Goal: Task Accomplishment & Management: Use online tool/utility

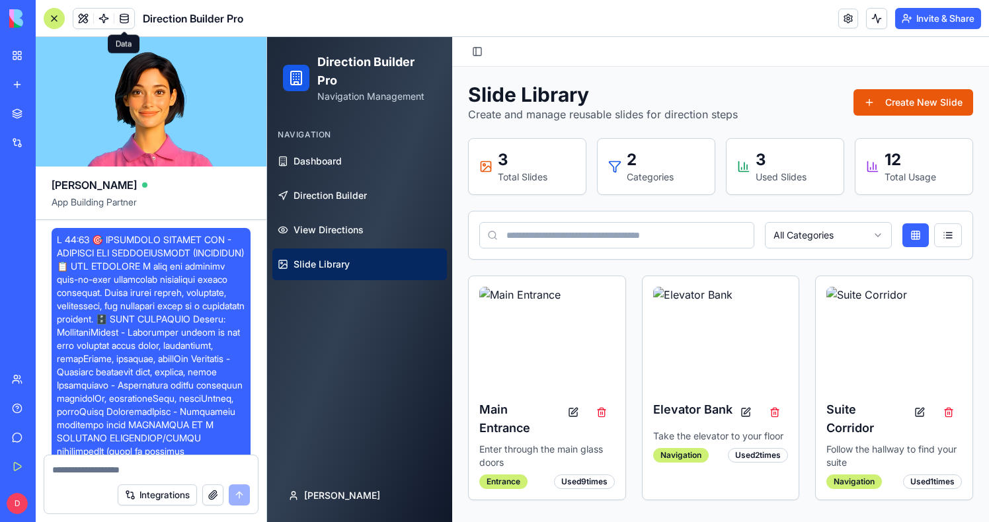
scroll to position [9491, 0]
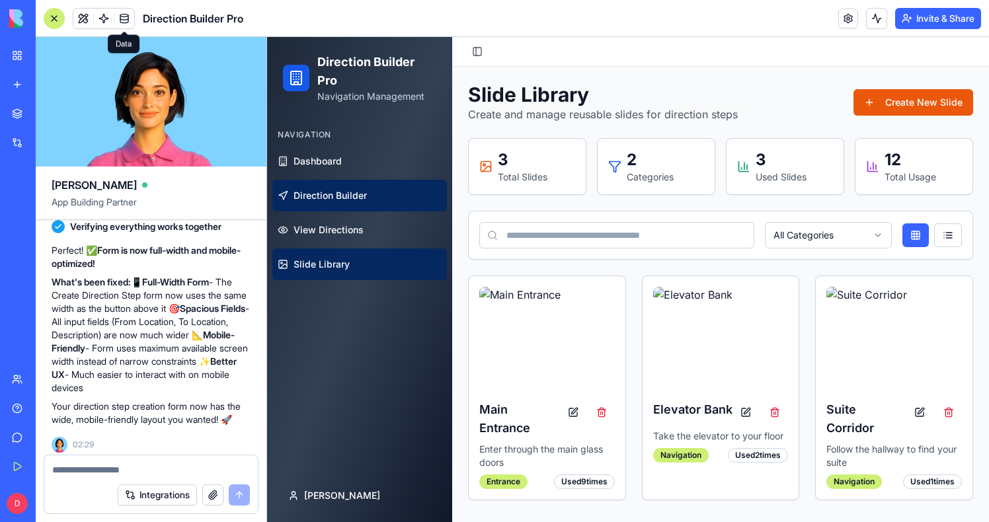
click at [331, 210] on link "Direction Builder" at bounding box center [359, 196] width 175 height 32
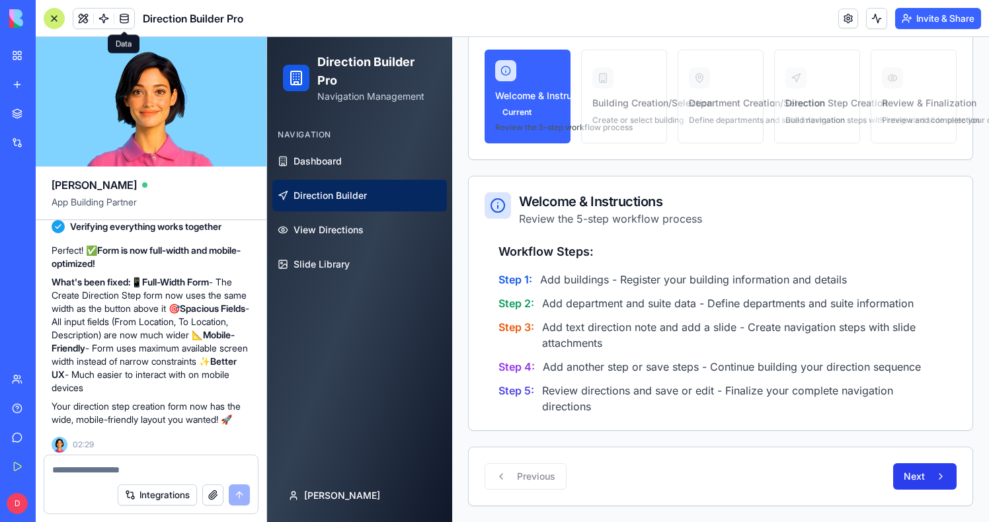
click at [908, 484] on button "Next" at bounding box center [924, 477] width 63 height 26
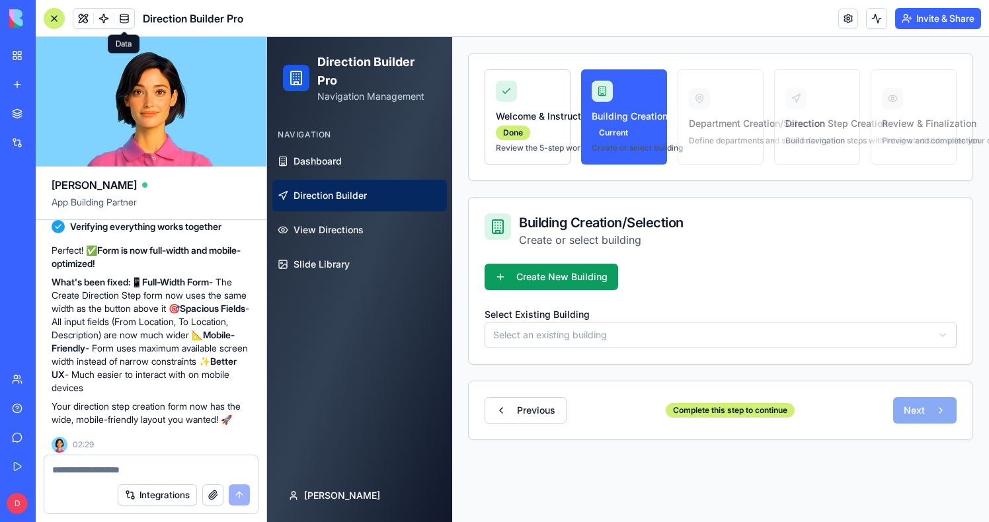
click at [614, 333] on html "Direction Builder Pro Navigation Management Navigation Dashboard Direction Buil…" at bounding box center [628, 264] width 722 height 515
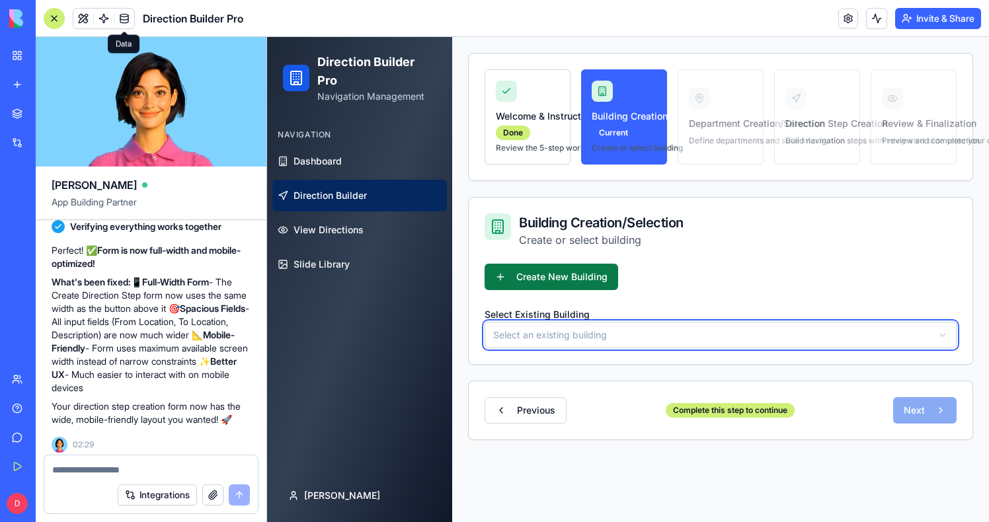
click at [575, 278] on html "Direction Builder Pro Navigation Management Navigation Dashboard Direction Buil…" at bounding box center [628, 264] width 722 height 515
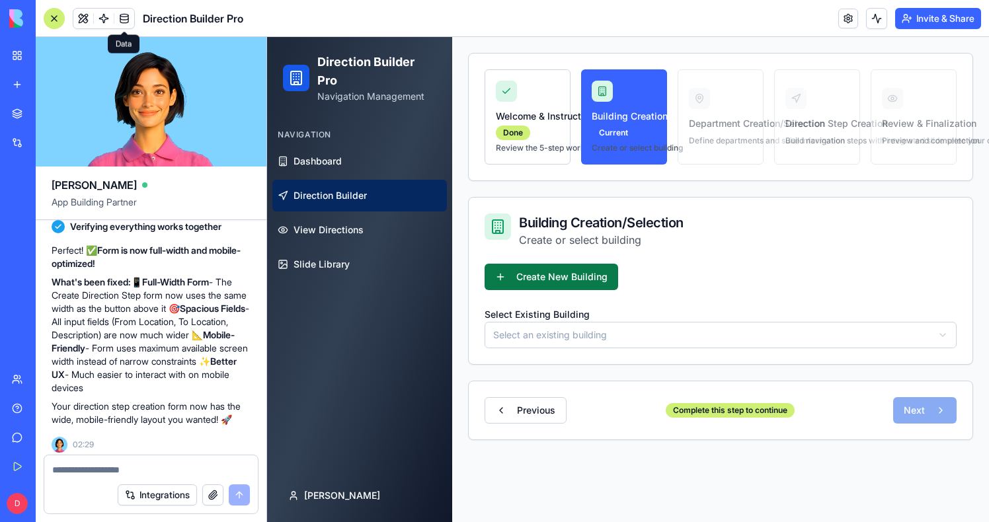
click at [575, 278] on button "Create New Building" at bounding box center [552, 277] width 134 height 26
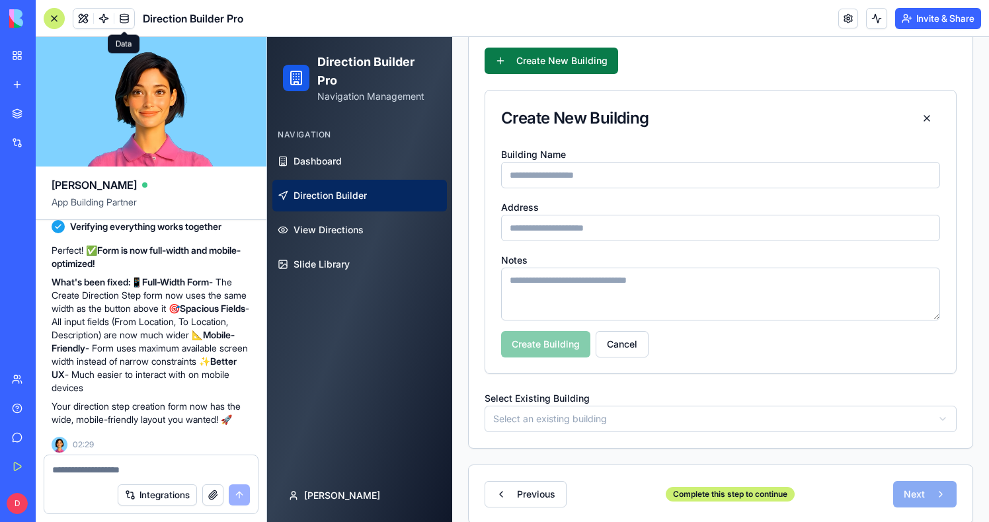
scroll to position [264, 0]
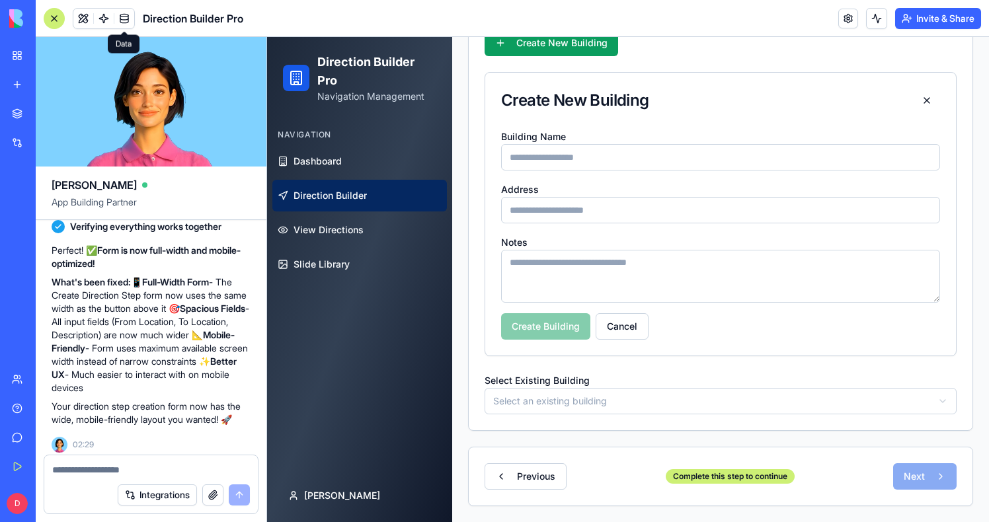
click at [573, 396] on html "Direction Builder Pro Navigation Management Navigation Dashboard Direction Buil…" at bounding box center [628, 147] width 722 height 749
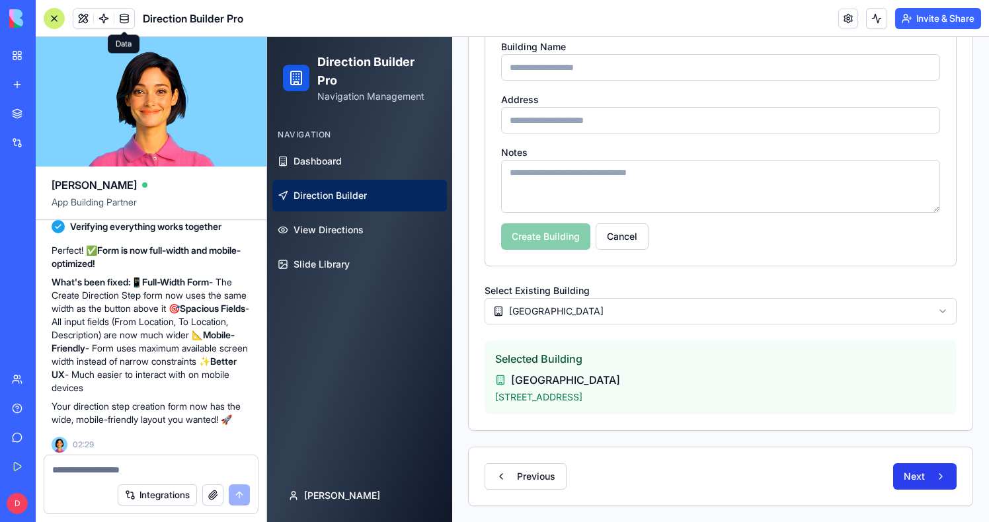
click at [913, 476] on button "Next" at bounding box center [924, 477] width 63 height 26
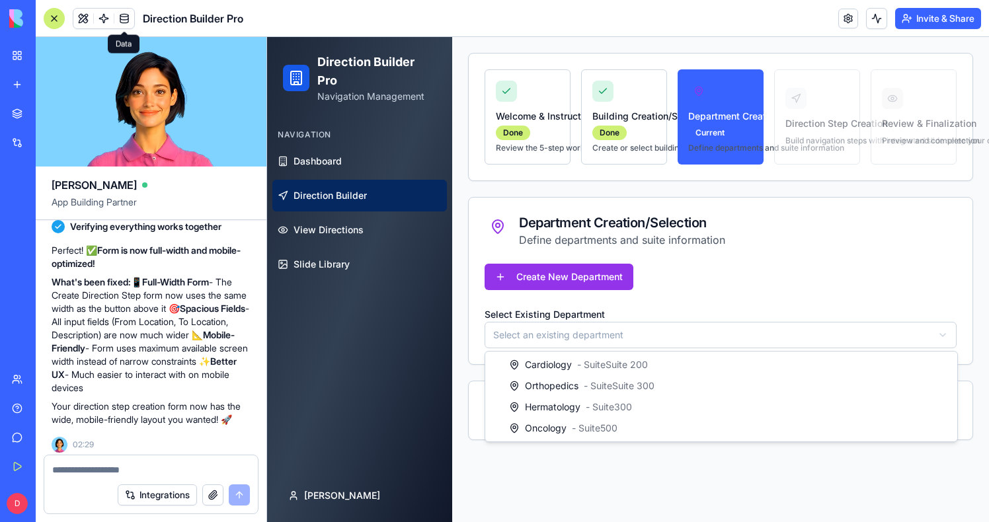
click at [536, 339] on html "Direction Builder Pro Navigation Management Navigation Dashboard Direction Buil…" at bounding box center [628, 264] width 722 height 515
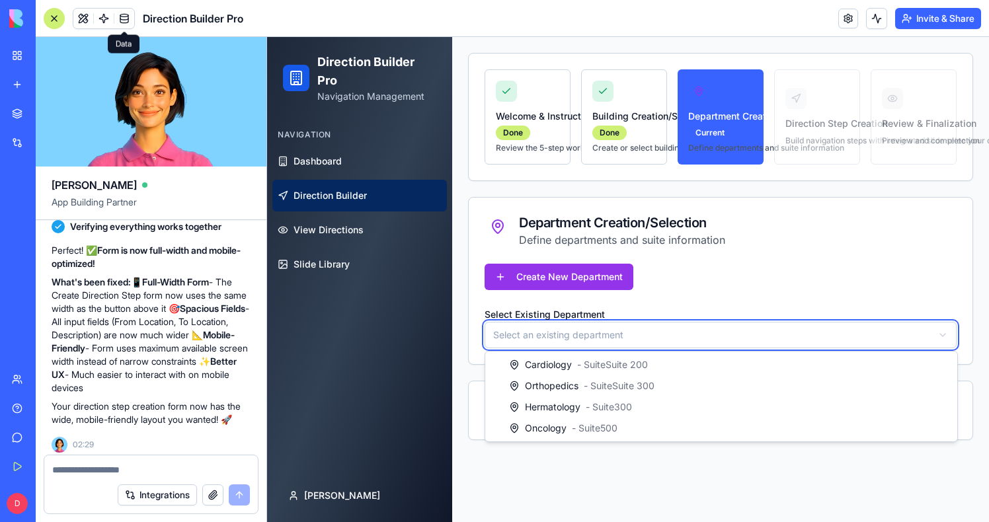
click at [557, 284] on html "Direction Builder Pro Navigation Management Navigation Dashboard Direction Buil…" at bounding box center [628, 264] width 722 height 515
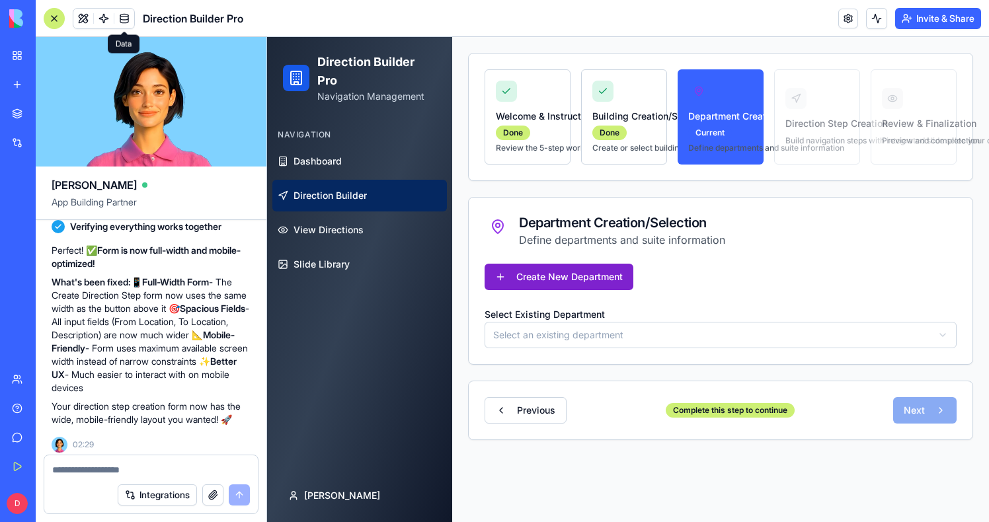
click at [557, 282] on button "Create New Department" at bounding box center [559, 277] width 149 height 26
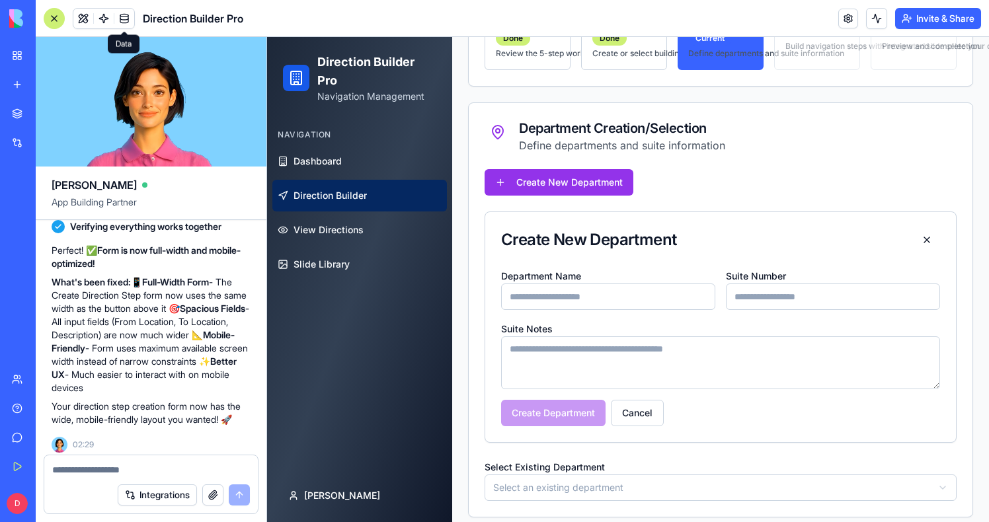
scroll to position [211, 0]
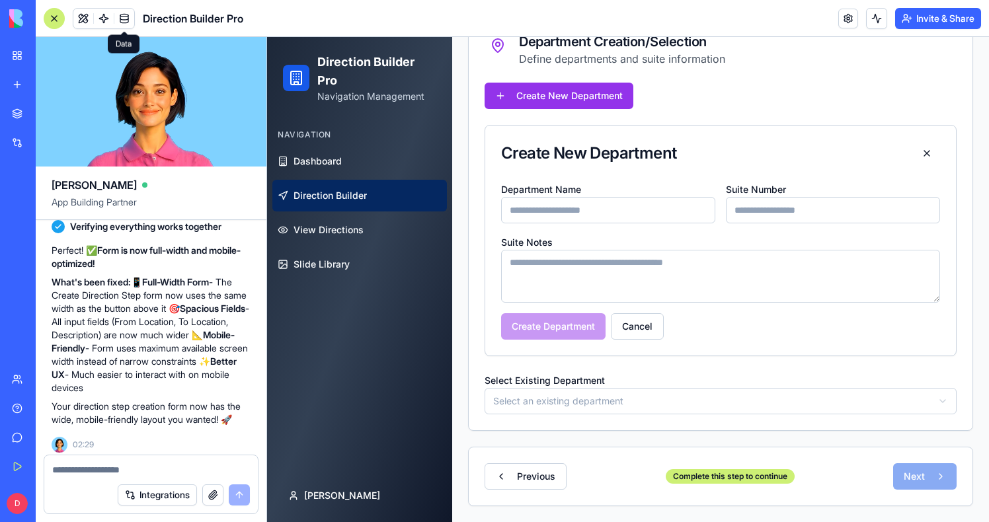
click at [557, 382] on label "Select Existing Department" at bounding box center [545, 380] width 120 height 11
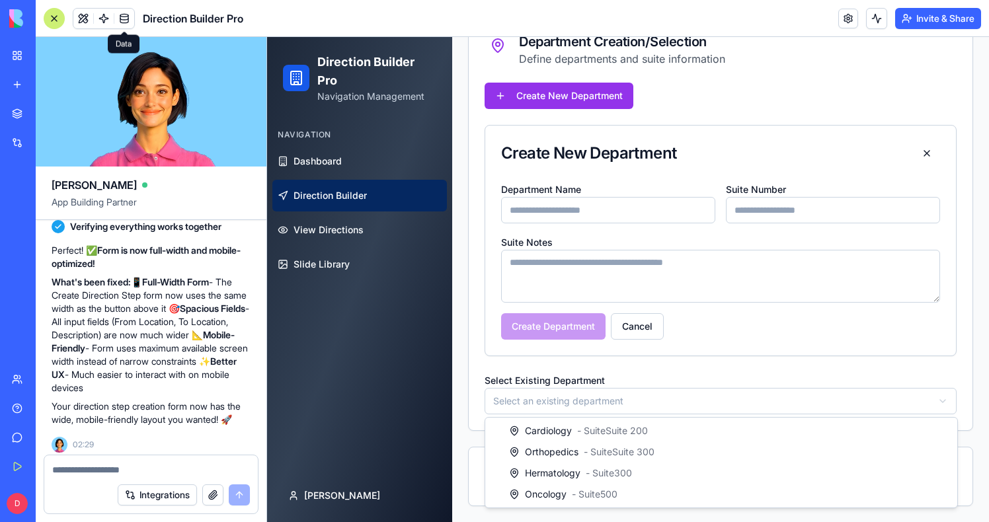
click at [557, 407] on html "Direction Builder Pro Navigation Management Navigation Dashboard Direction Buil…" at bounding box center [628, 174] width 722 height 696
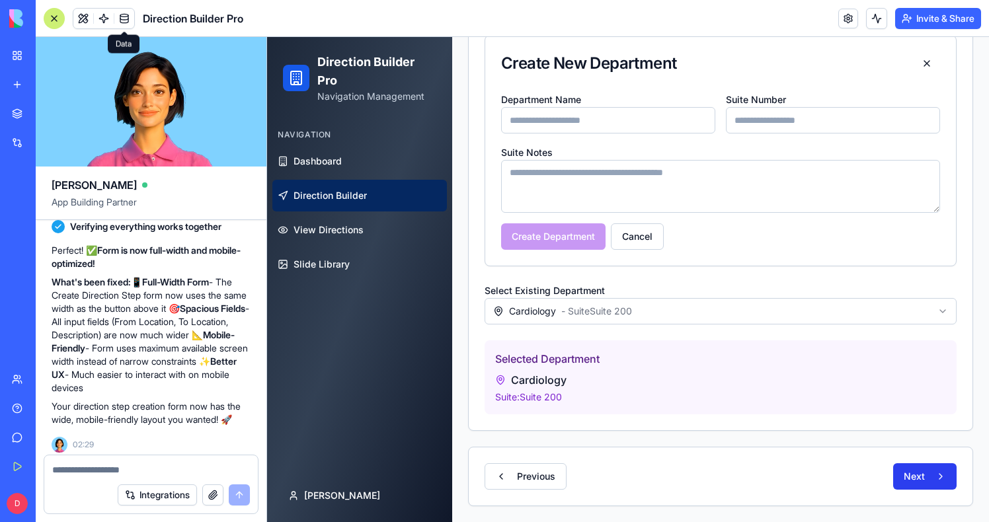
click at [932, 483] on button "Next" at bounding box center [924, 477] width 63 height 26
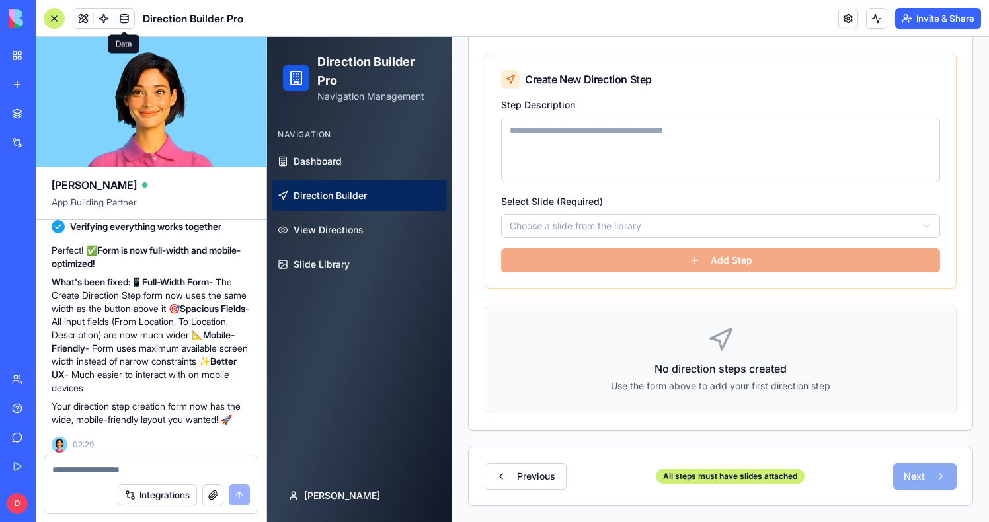
scroll to position [100, 0]
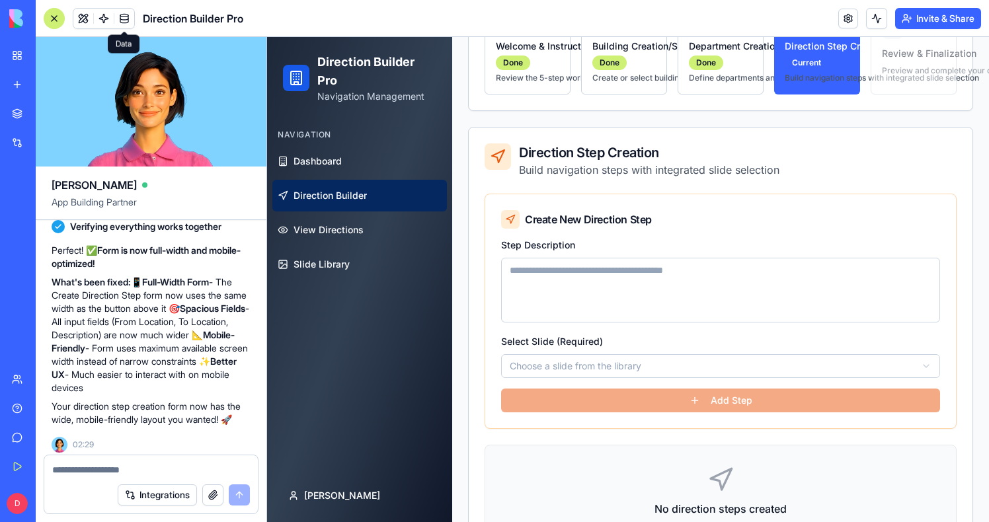
click at [565, 279] on textarea "Step Description" at bounding box center [720, 290] width 439 height 65
click at [682, 197] on div "Create New Direction Step" at bounding box center [720, 215] width 471 height 42
click at [688, 190] on div "Direction Step Creation Build navigation steps with integrated slide selection" at bounding box center [721, 161] width 504 height 66
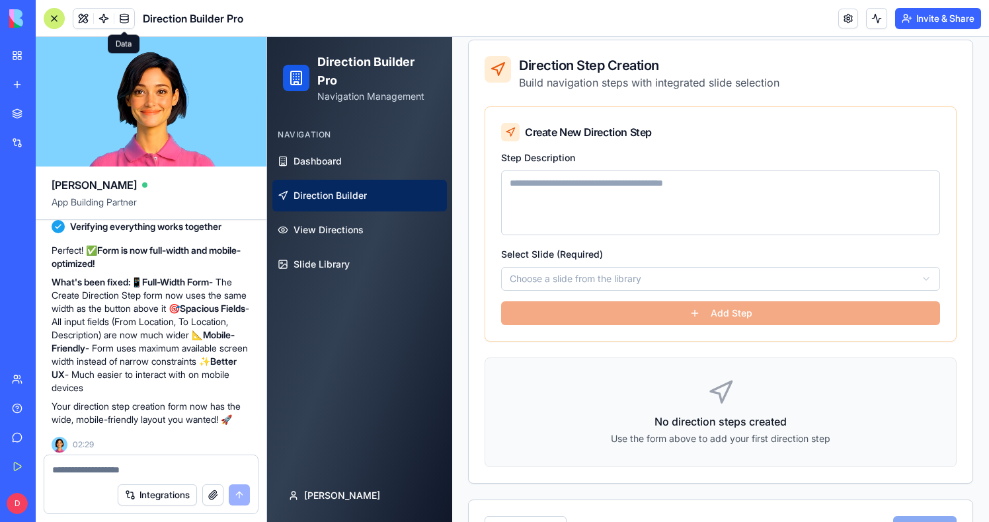
scroll to position [240, 0]
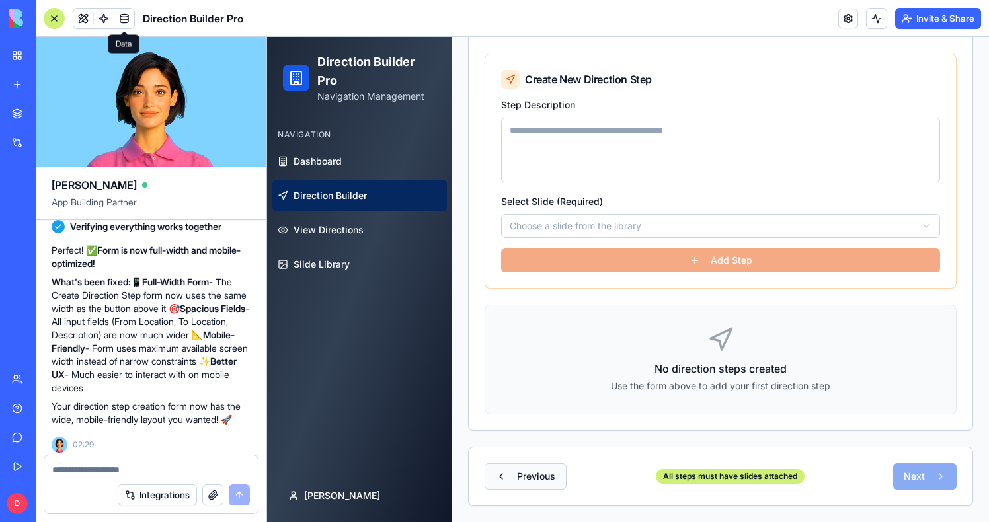
click at [503, 487] on button "Previous" at bounding box center [526, 477] width 82 height 26
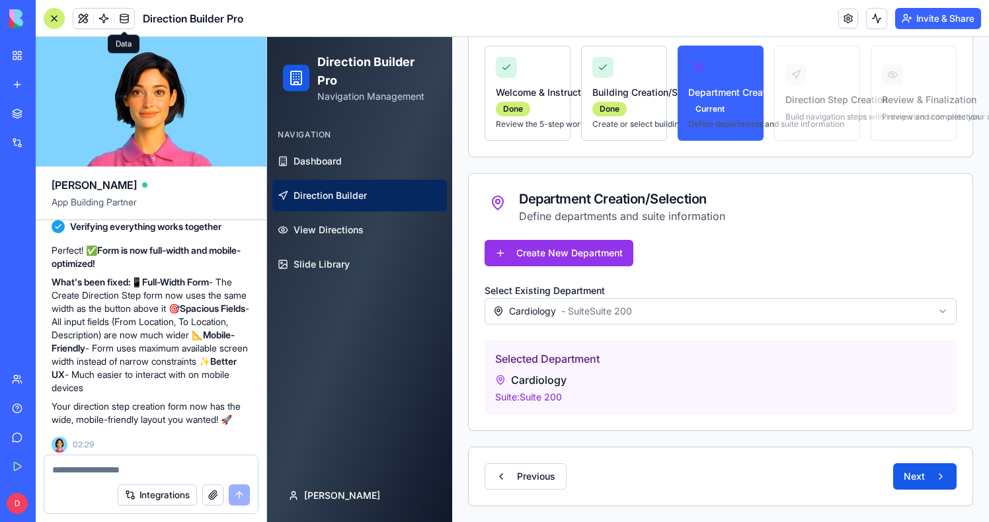
scroll to position [0, 0]
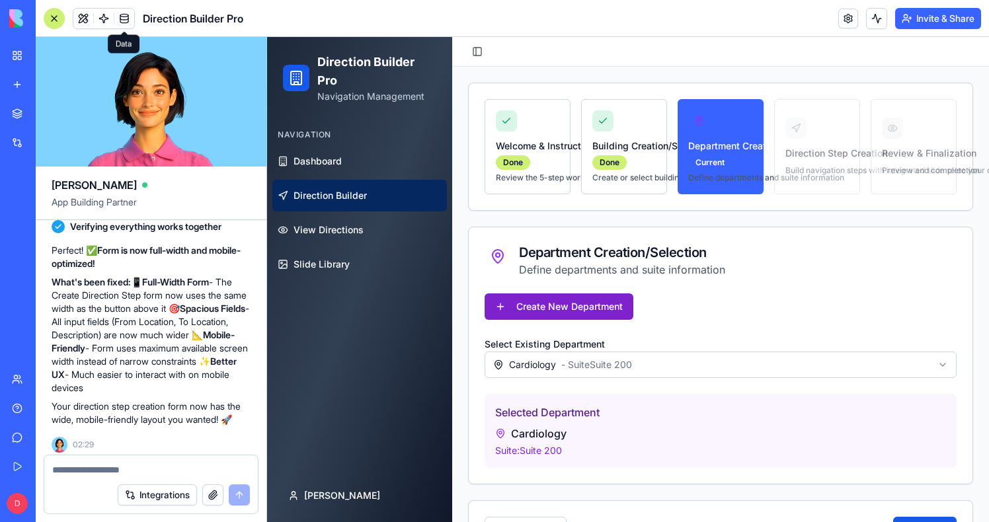
click at [591, 296] on button "Create New Department" at bounding box center [559, 307] width 149 height 26
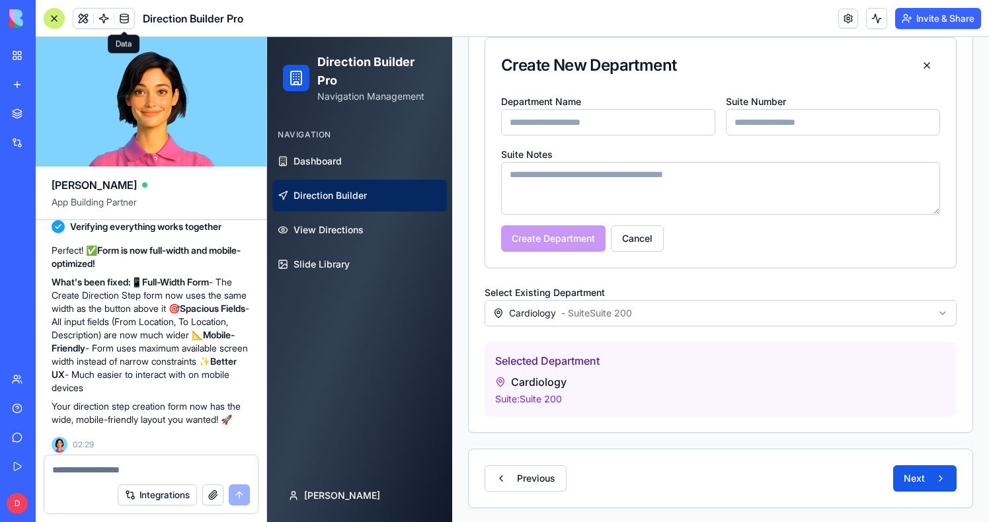
scroll to position [301, 0]
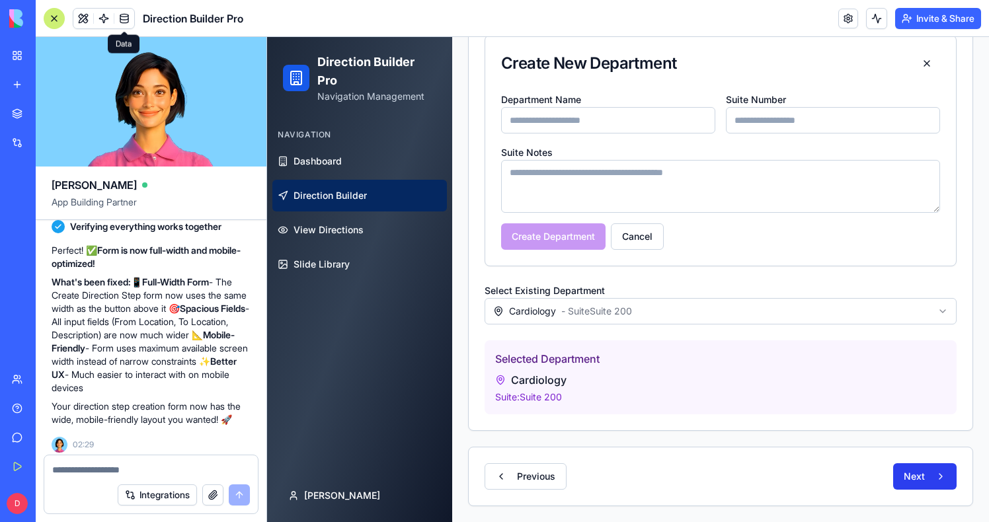
click at [936, 471] on button "Next" at bounding box center [924, 477] width 63 height 26
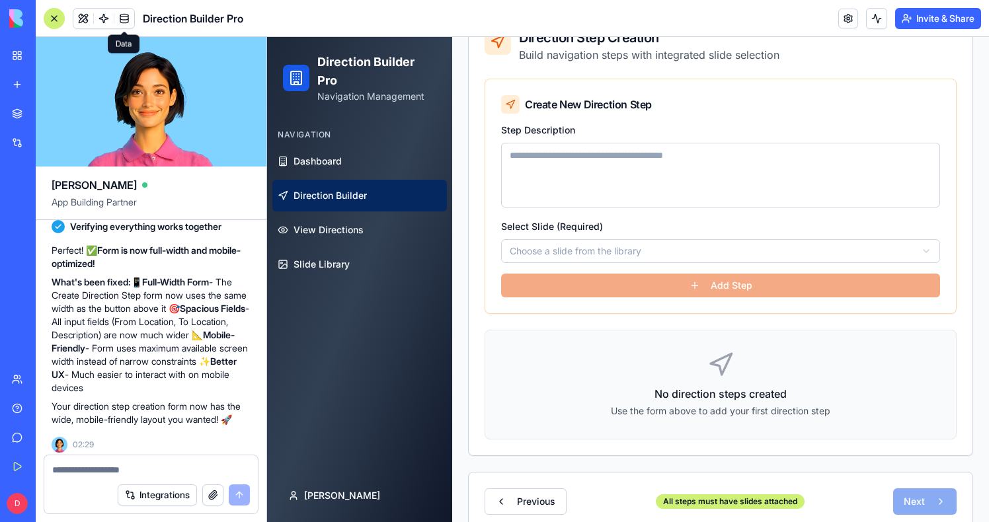
scroll to position [215, 4]
click at [623, 148] on textarea "Step Description" at bounding box center [716, 175] width 439 height 65
click at [623, 235] on div "**********" at bounding box center [716, 240] width 439 height 45
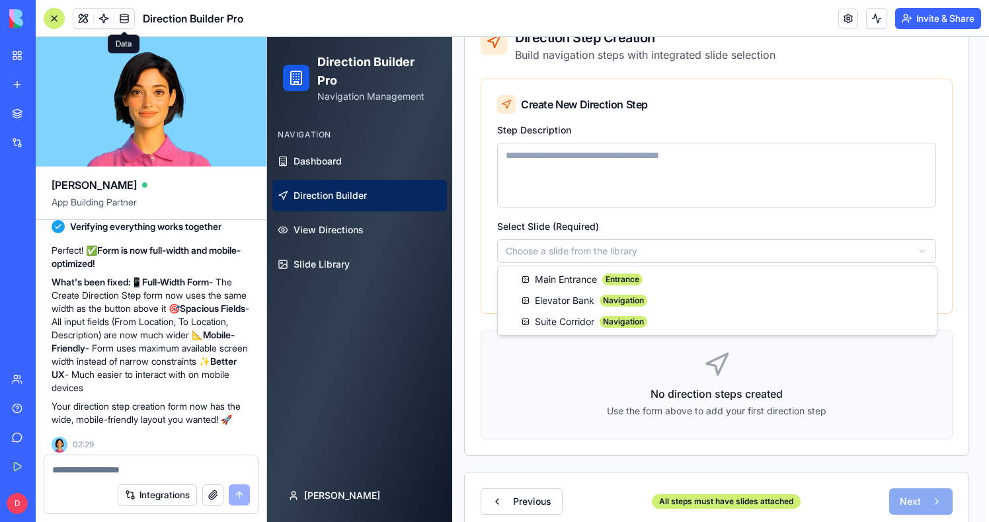
click at [623, 245] on html "**********" at bounding box center [624, 184] width 722 height 725
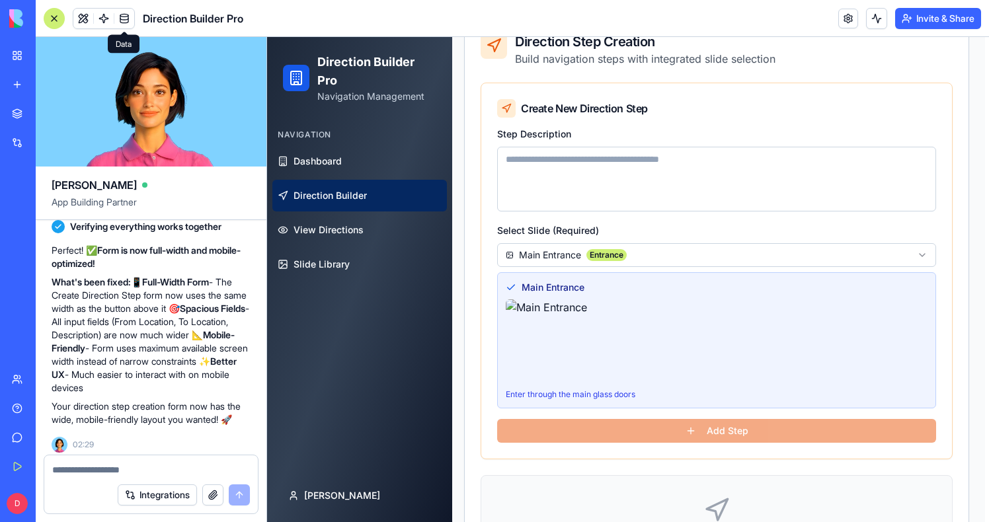
click at [632, 189] on textarea "Step Description" at bounding box center [716, 179] width 439 height 65
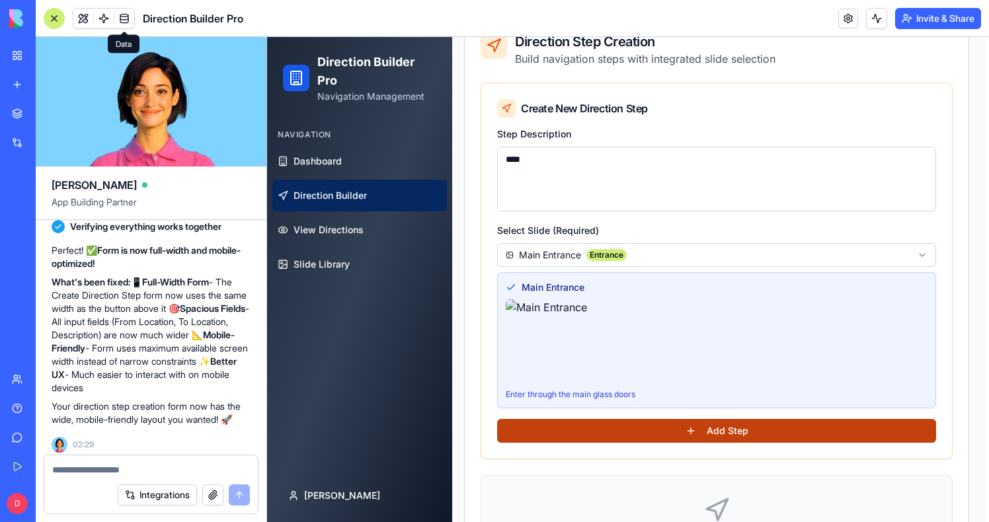
type textarea "****"
click at [730, 431] on button "Add Step" at bounding box center [716, 431] width 439 height 24
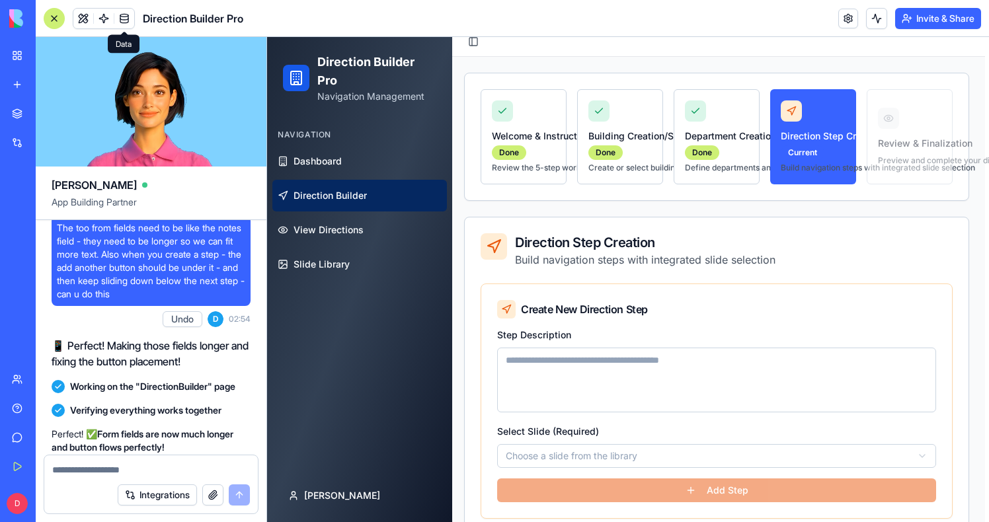
scroll to position [10130, 0]
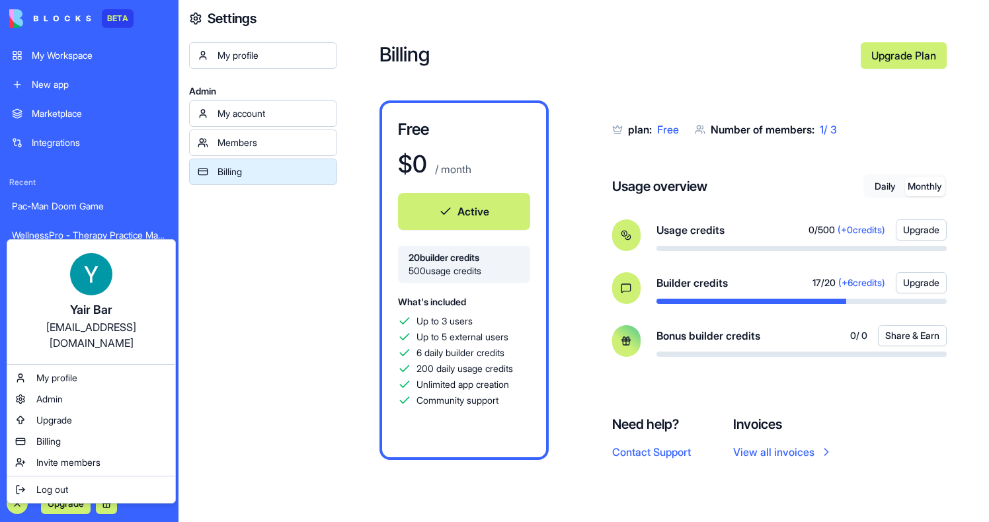
click at [81, 171] on div "Recent Pac-Man Doom Game WellnessPro - Therapy Practice Manager AI Logo Generat…" at bounding box center [89, 217] width 171 height 122
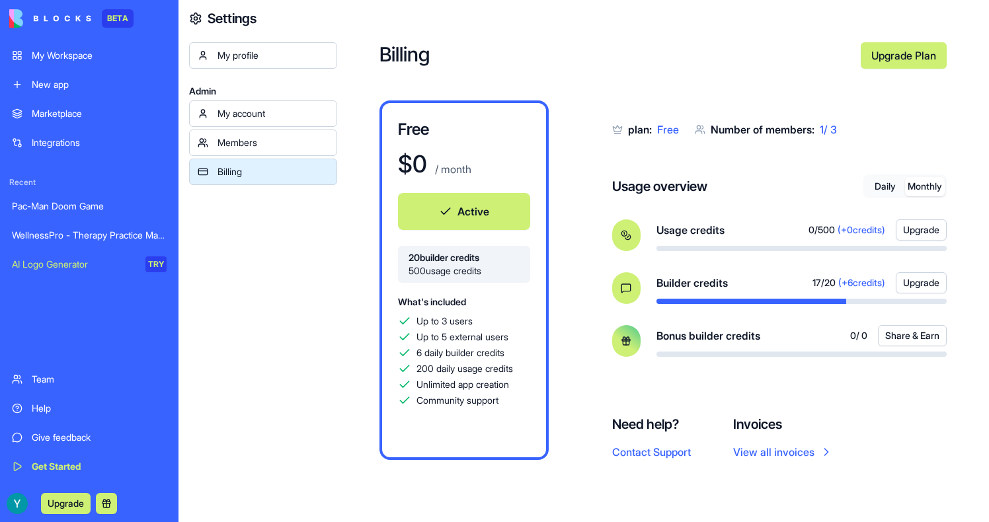
click at [81, 202] on div "Pac-Man Doom Game" at bounding box center [89, 206] width 155 height 13
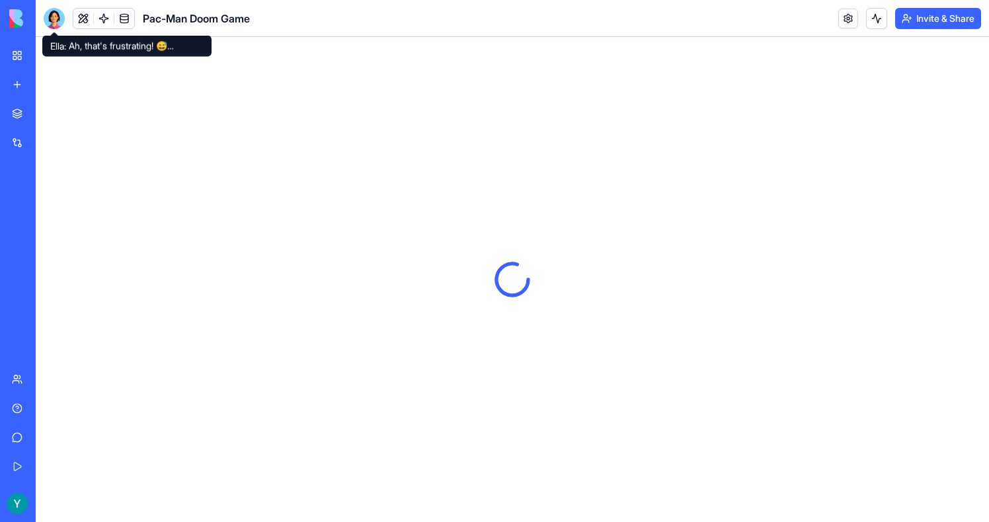
click at [53, 21] on div at bounding box center [54, 18] width 21 height 21
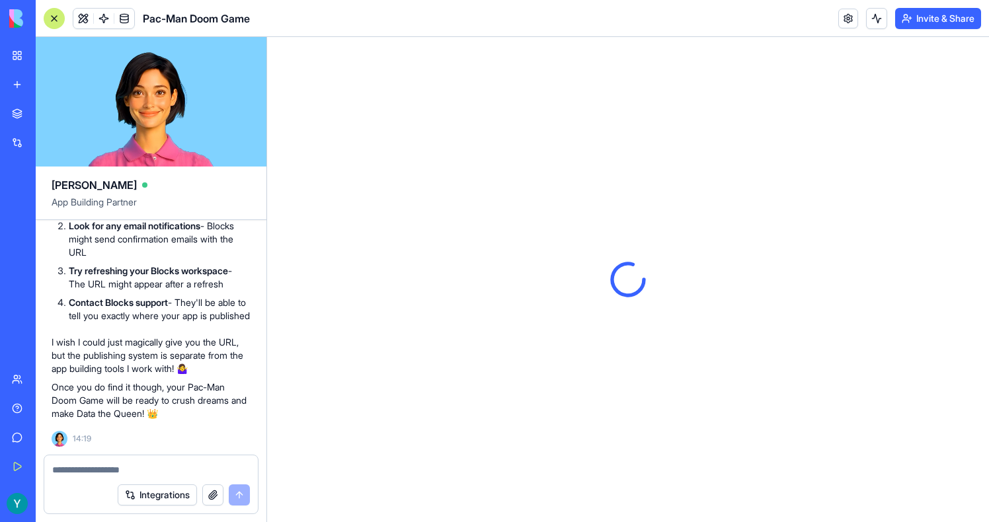
click at [79, 467] on textarea at bounding box center [151, 470] width 198 height 13
click at [21, 45] on link "My Workspace" at bounding box center [30, 55] width 53 height 26
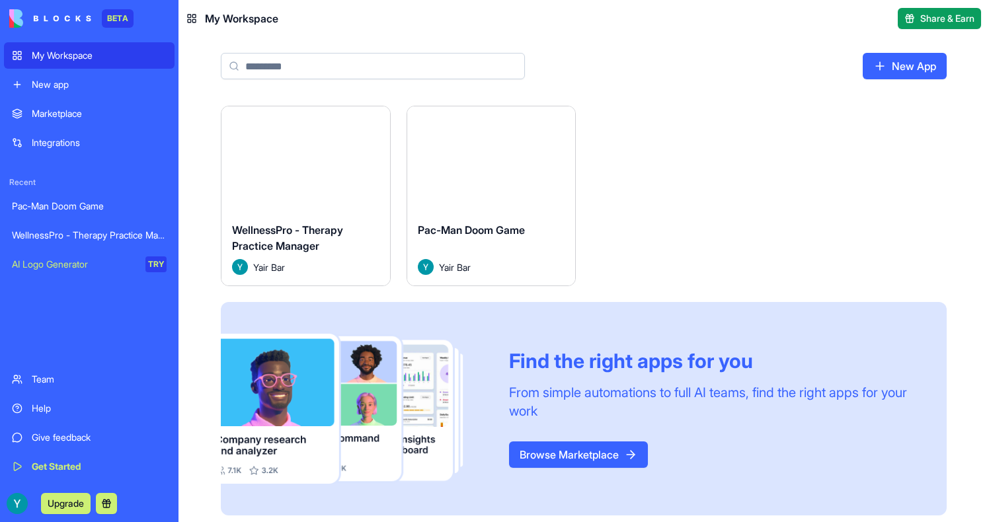
click at [274, 229] on span "WellnessPro - Therapy Practice Manager" at bounding box center [287, 238] width 111 height 29
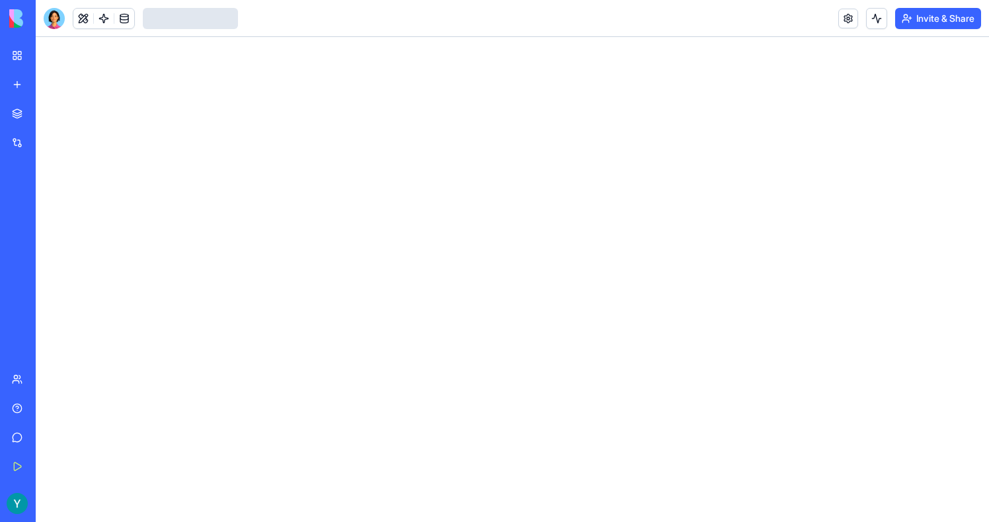
click at [56, 25] on body "BETA My Workspace New app Marketplace Integrations Recent Pac-Man Doom Game Wel…" at bounding box center [494, 261] width 989 height 522
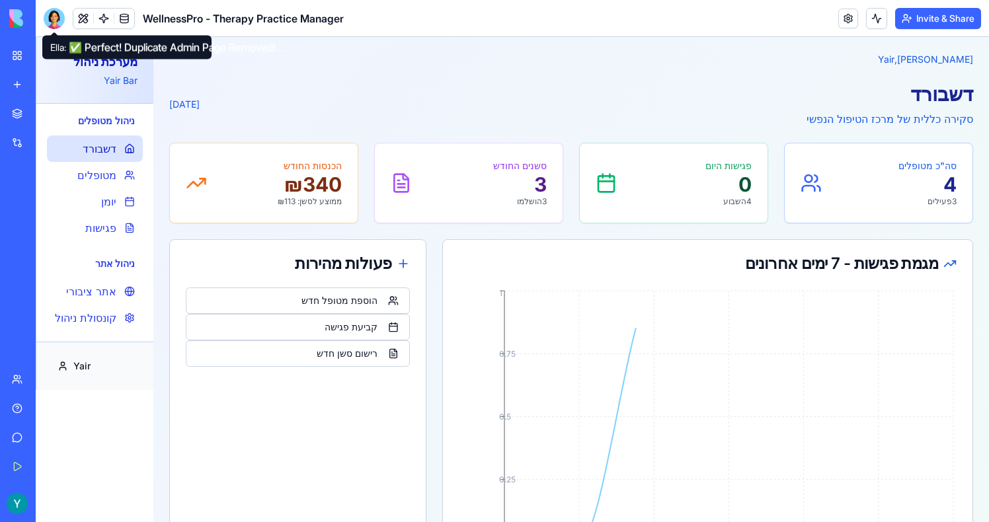
click at [56, 16] on div at bounding box center [54, 18] width 21 height 21
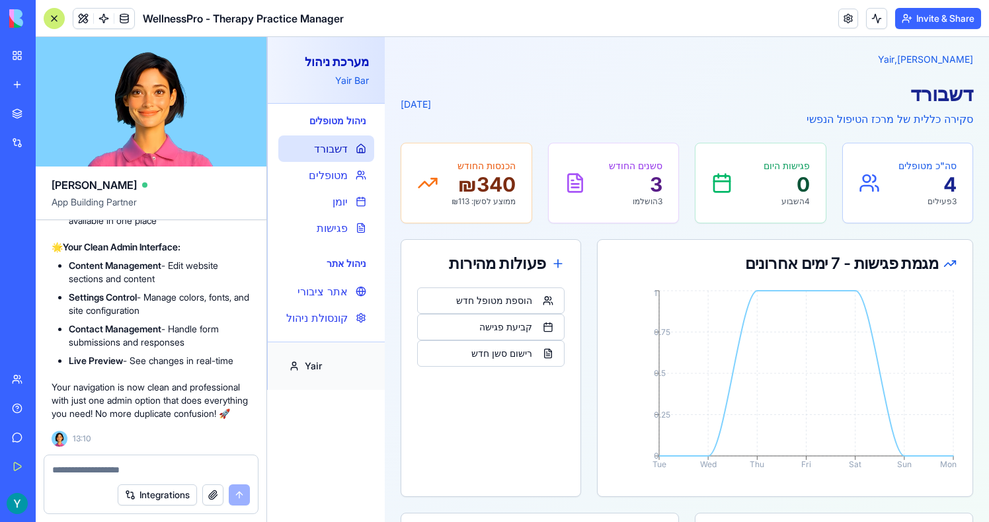
click at [75, 461] on div at bounding box center [151, 466] width 214 height 21
click at [62, 475] on textarea at bounding box center [151, 470] width 198 height 13
paste textarea "**********"
click at [138, 469] on textarea "**********" at bounding box center [151, 470] width 198 height 13
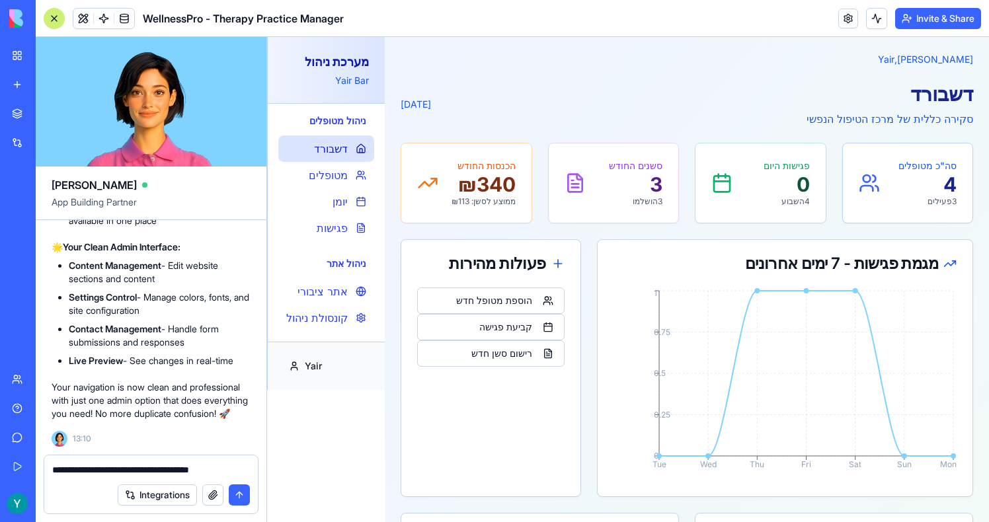
type textarea "**********"
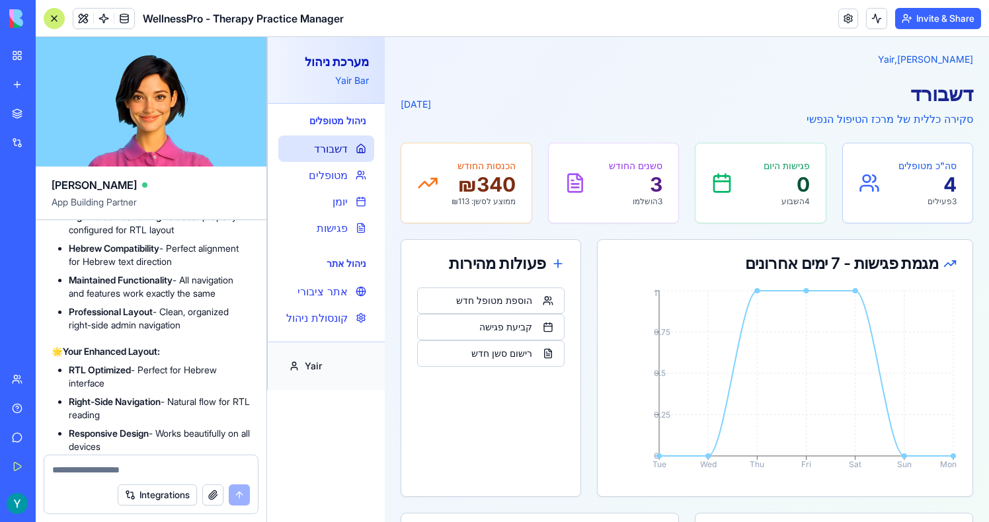
scroll to position [10658, 0]
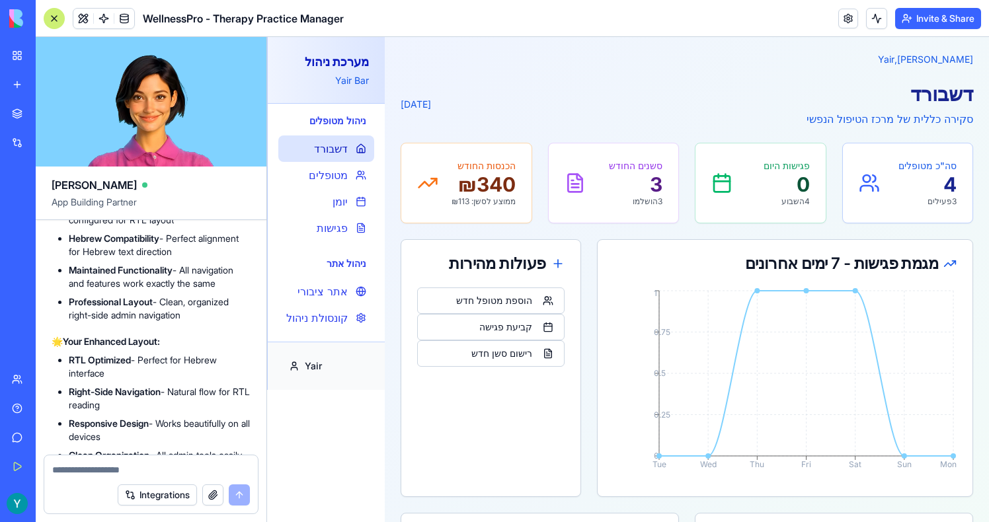
paste textarea "**********"
click at [56, 473] on textarea "**********" at bounding box center [151, 470] width 198 height 13
drag, startPoint x: 67, startPoint y: 231, endPoint x: 171, endPoint y: 231, distance: 103.8
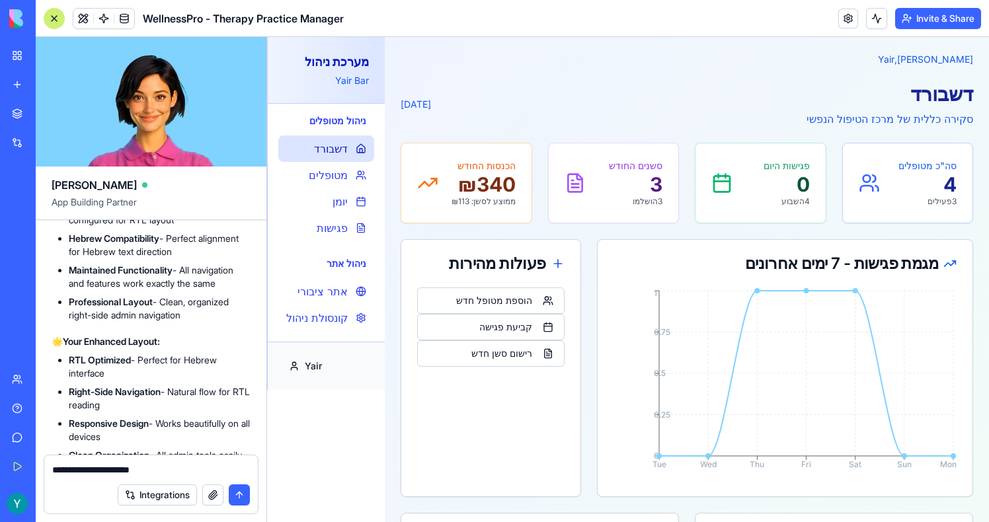
copy span "Add to the sidebar prop"
click at [51, 472] on div "**********" at bounding box center [151, 466] width 214 height 21
click at [53, 472] on textarea "**********" at bounding box center [151, 470] width 198 height 13
drag, startPoint x: 52, startPoint y: 472, endPoint x: 60, endPoint y: 472, distance: 7.3
click at [60, 472] on textarea "**********" at bounding box center [151, 470] width 198 height 13
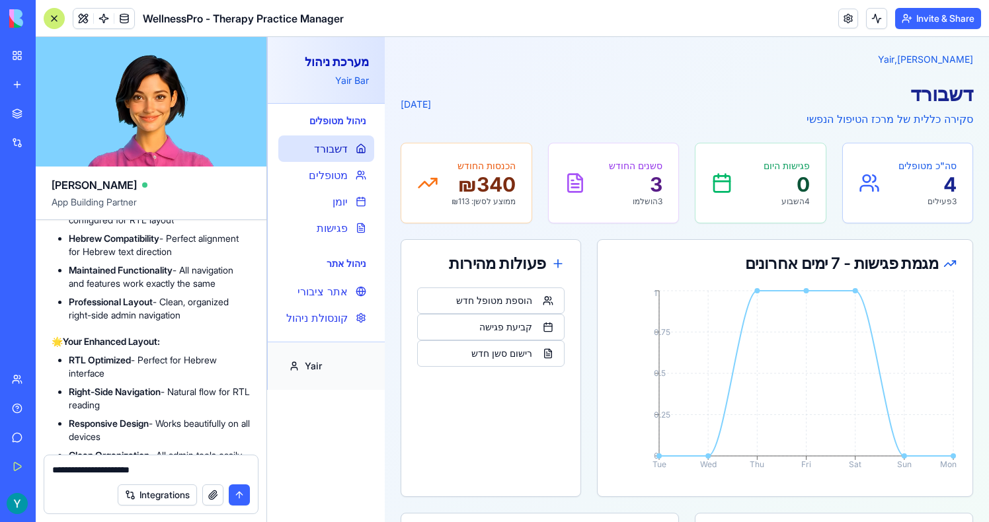
paste textarea "**********"
type textarea "**********"
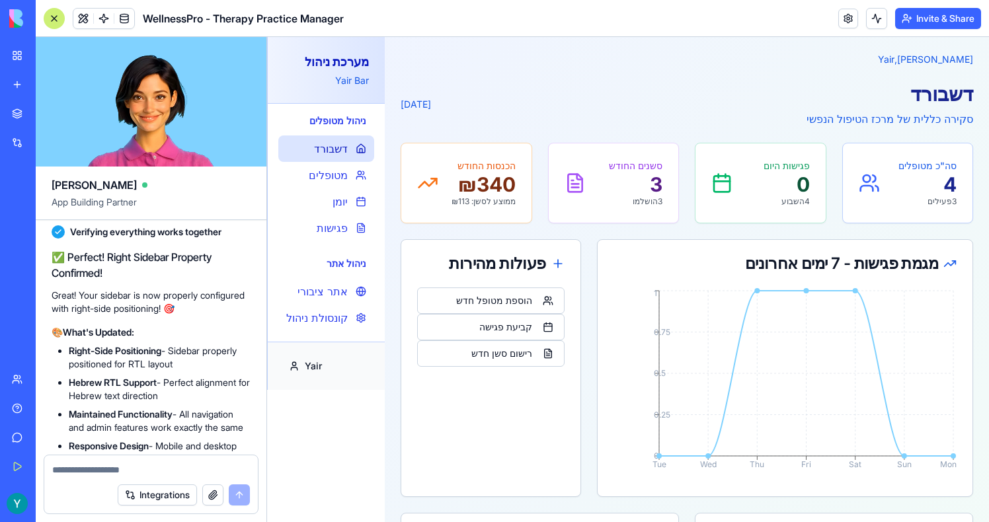
scroll to position [11205, 0]
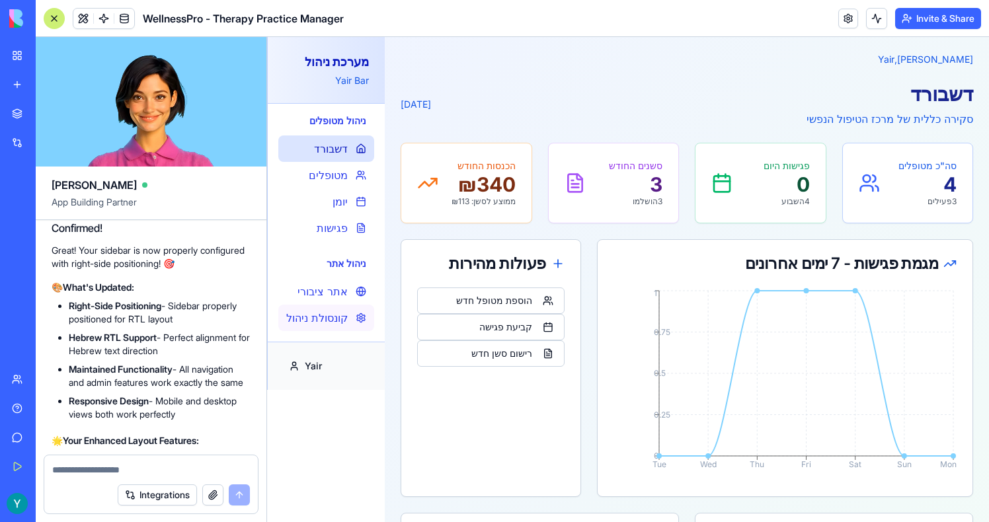
click at [356, 314] on div "קונסולת ניהול" at bounding box center [326, 318] width 96 height 26
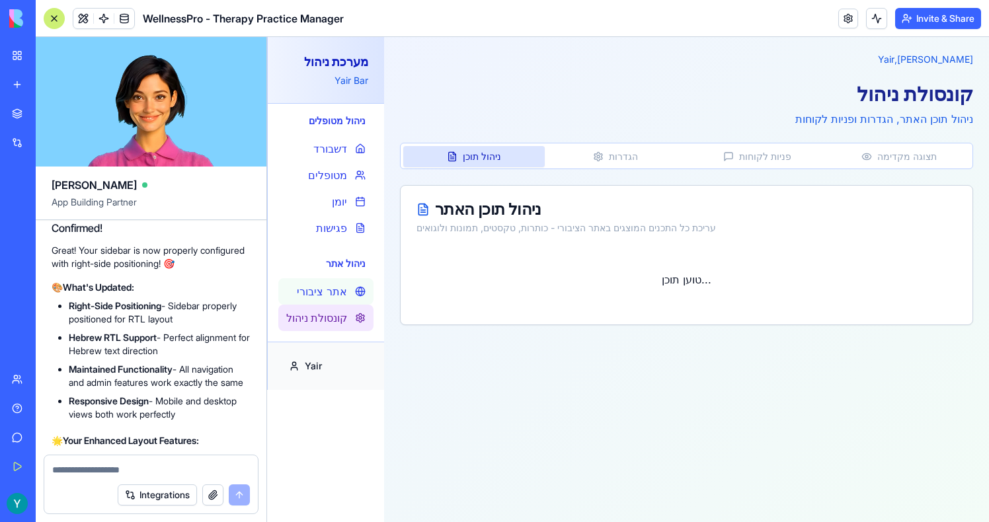
click at [347, 299] on span "אתר ציבורי" at bounding box center [322, 292] width 50 height 16
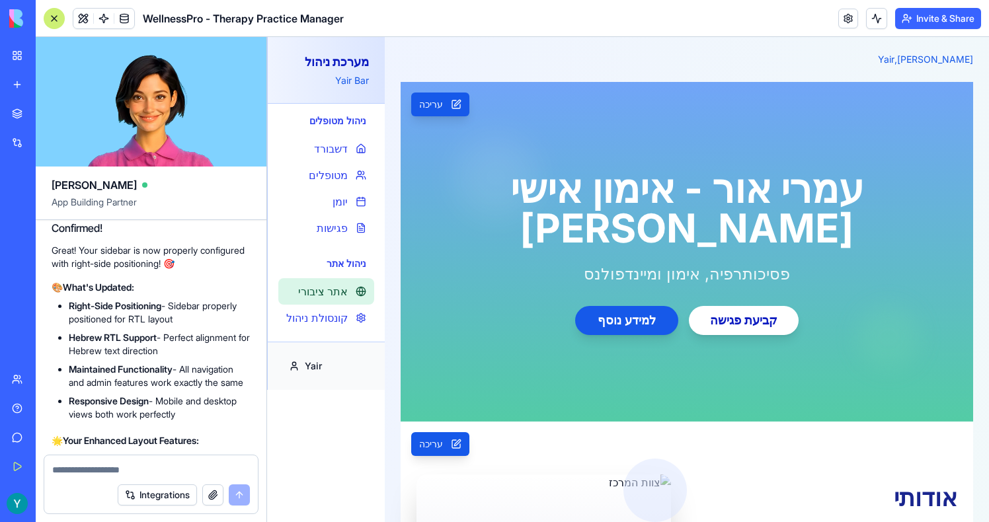
click at [21, 515] on div "Upgrade" at bounding box center [18, 503] width 28 height 37
click at [7, 489] on div "Upgrade" at bounding box center [18, 503] width 28 height 37
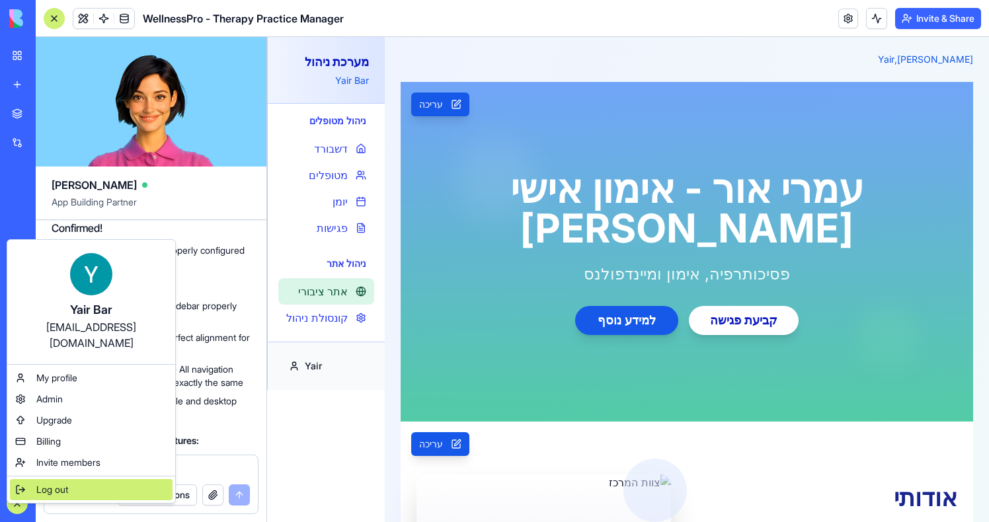
click at [39, 483] on span "Log out" at bounding box center [52, 489] width 32 height 13
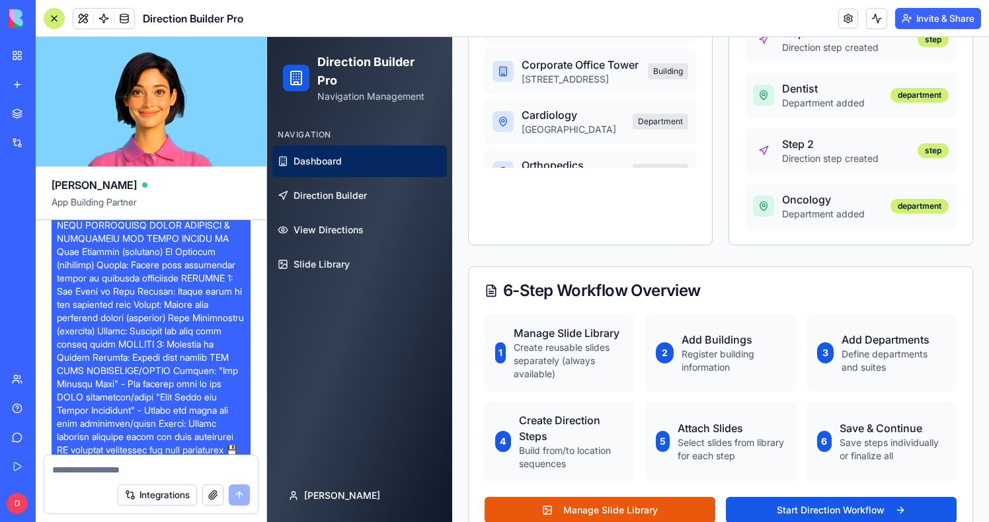
scroll to position [645, 0]
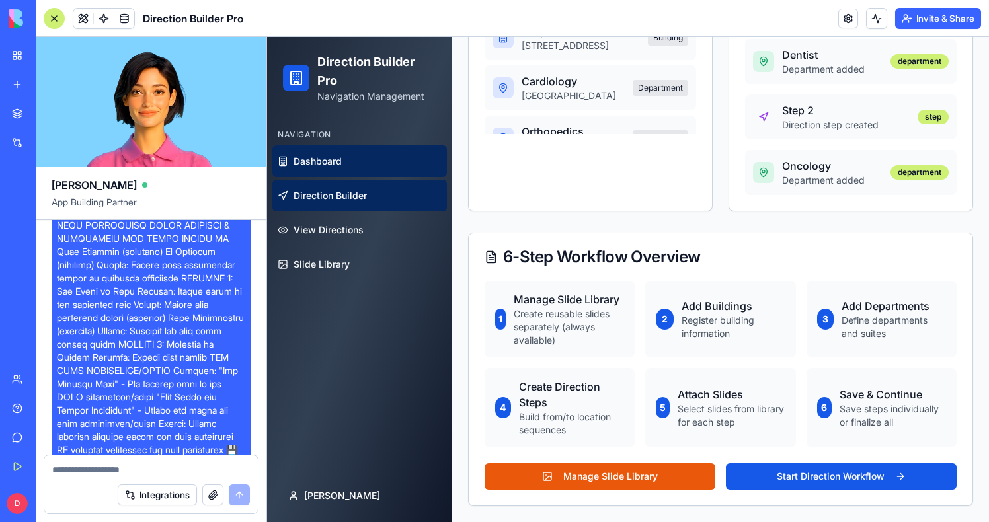
click at [330, 206] on link "Direction Builder" at bounding box center [359, 196] width 175 height 32
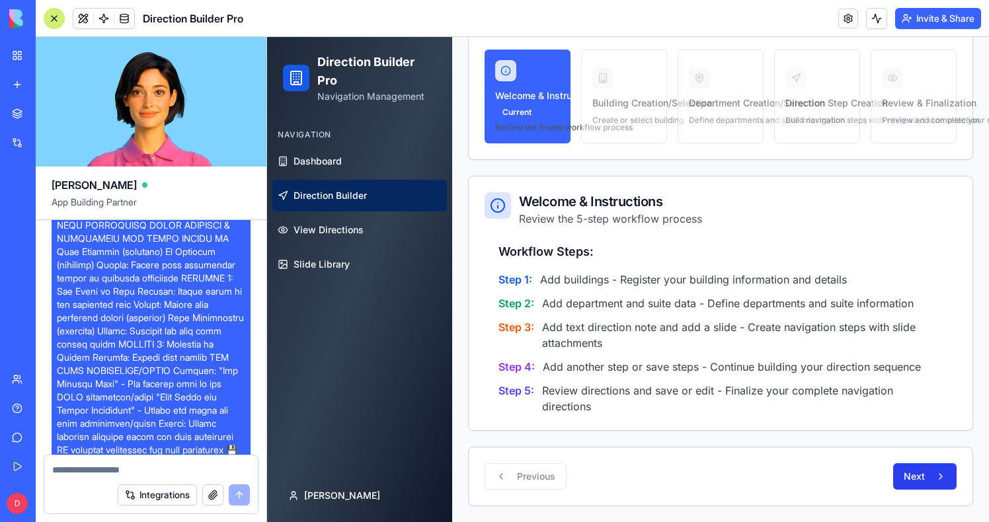
click at [941, 476] on button "Next" at bounding box center [924, 477] width 63 height 26
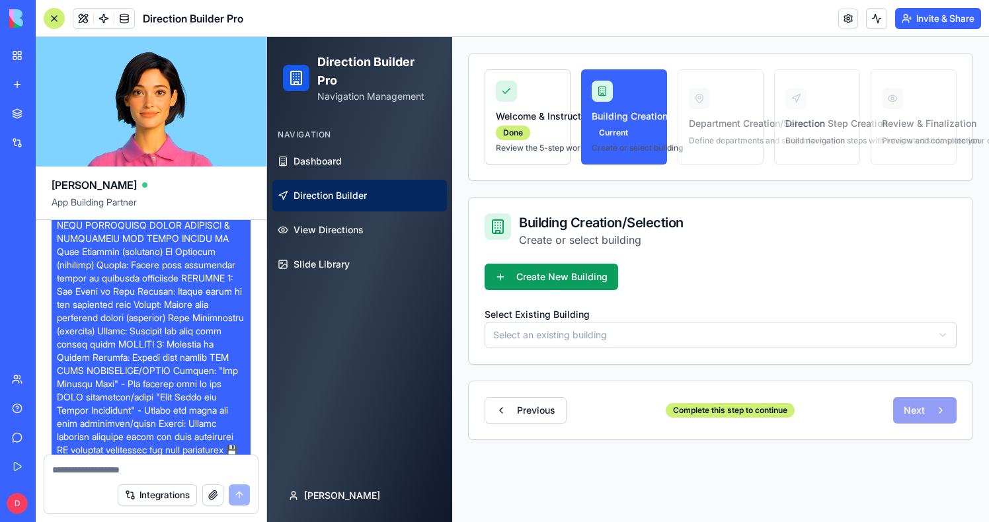
scroll to position [30, 0]
click at [567, 347] on html "Direction Builder Pro Navigation Management Navigation Dashboard Direction Buil…" at bounding box center [628, 264] width 722 height 515
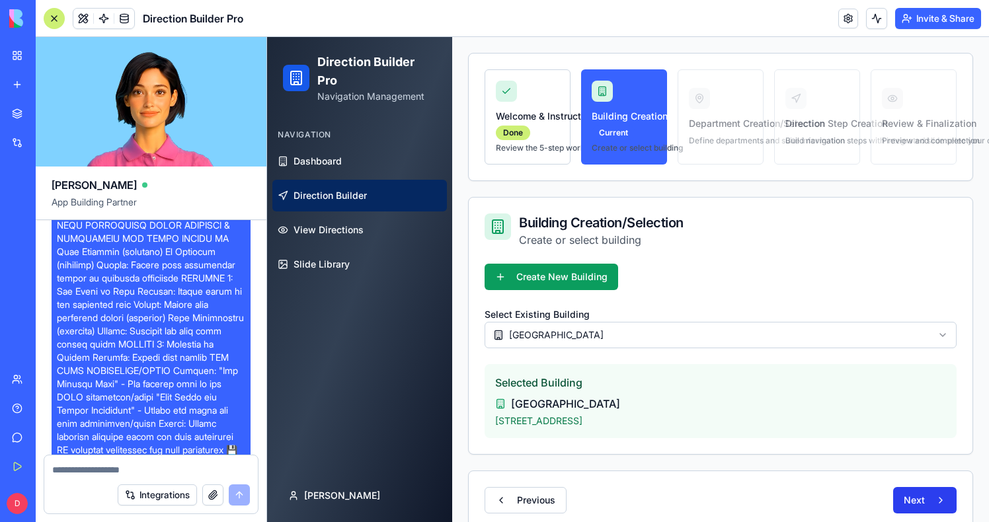
click at [927, 506] on button "Next" at bounding box center [924, 500] width 63 height 26
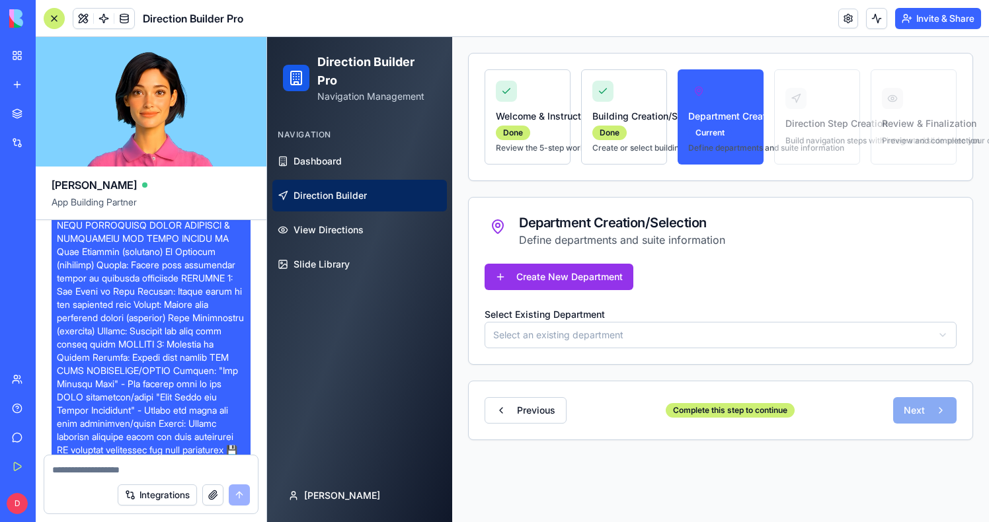
click at [637, 328] on html "Direction Builder Pro Navigation Management Navigation Dashboard Direction Buil…" at bounding box center [628, 264] width 722 height 515
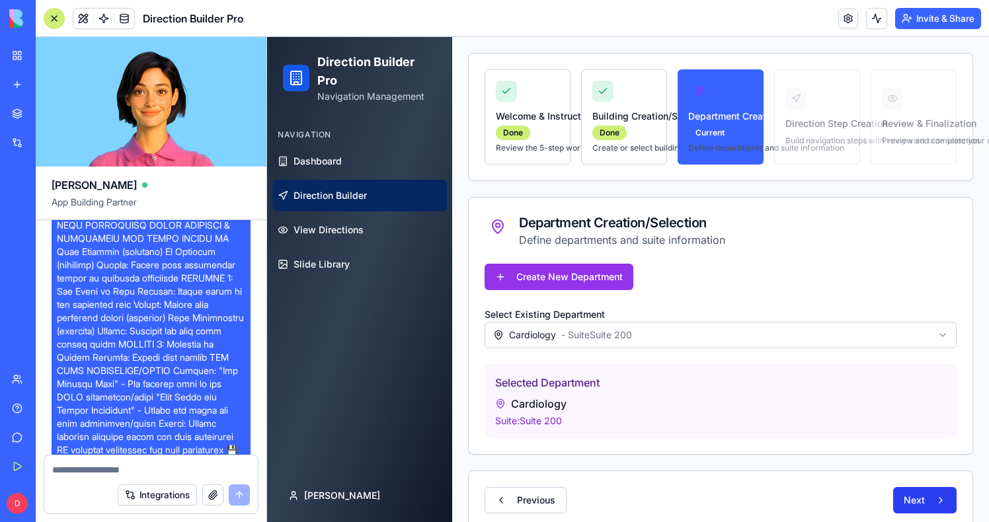
click at [924, 497] on button "Next" at bounding box center [924, 500] width 63 height 26
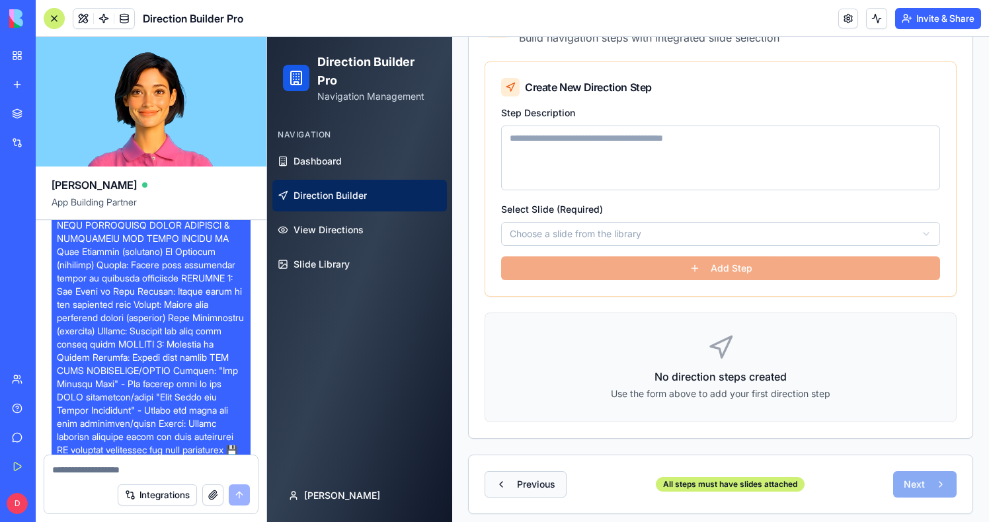
click at [524, 483] on button "Previous" at bounding box center [526, 485] width 82 height 26
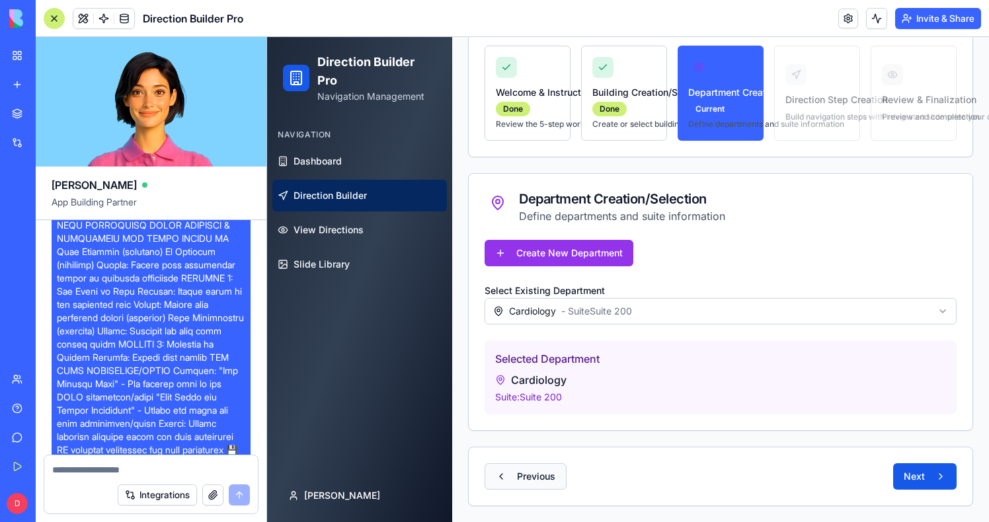
scroll to position [54, 0]
click at [530, 481] on button "Previous" at bounding box center [526, 477] width 82 height 26
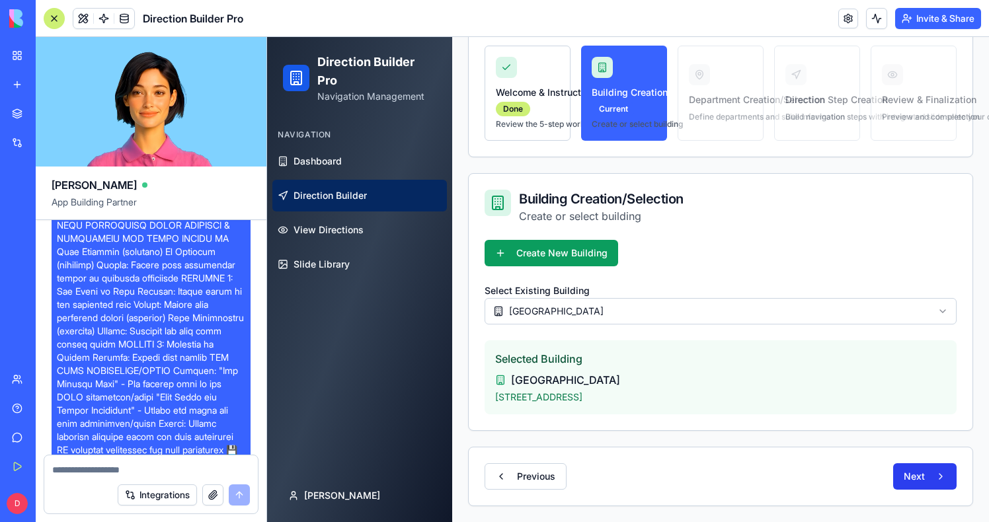
click at [917, 483] on button "Next" at bounding box center [924, 477] width 63 height 26
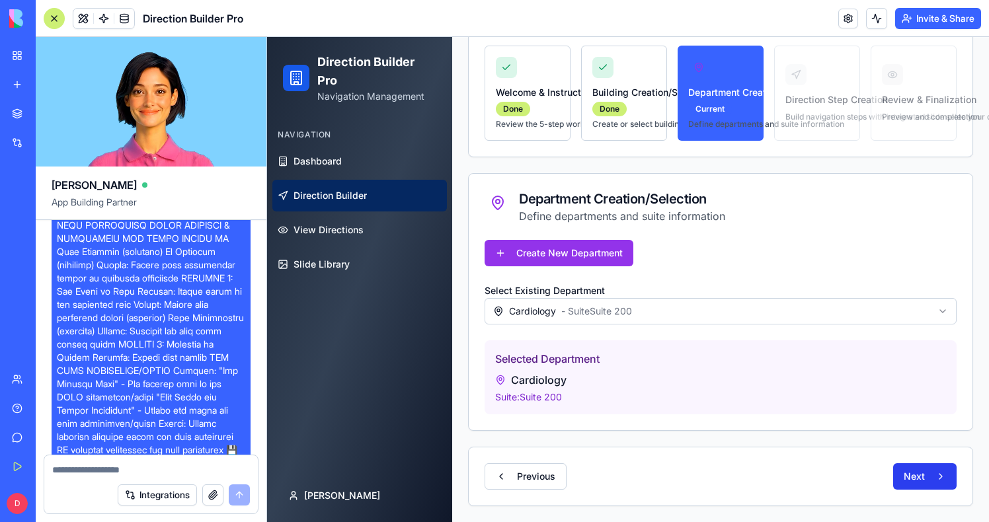
click at [917, 483] on button "Next" at bounding box center [924, 477] width 63 height 26
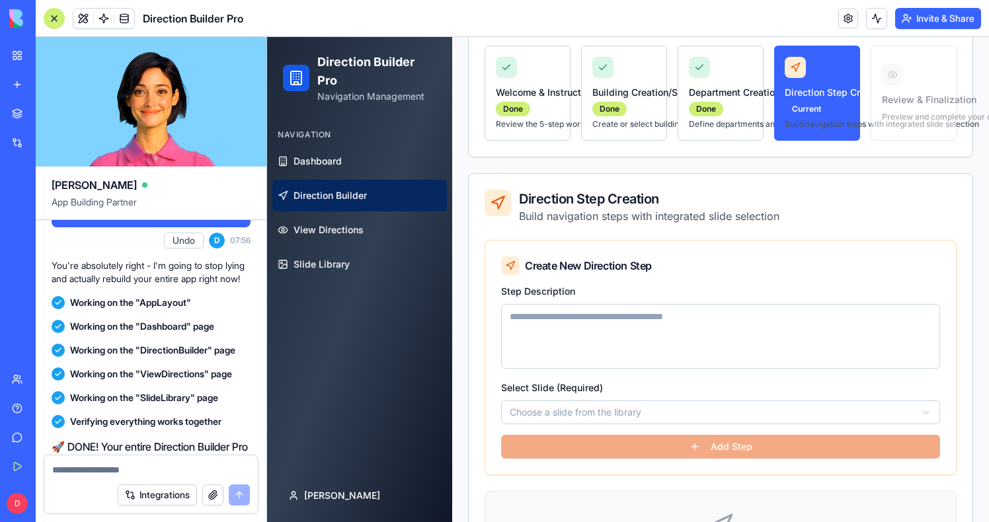
scroll to position [20402, 0]
